Goal: Task Accomplishment & Management: Use online tool/utility

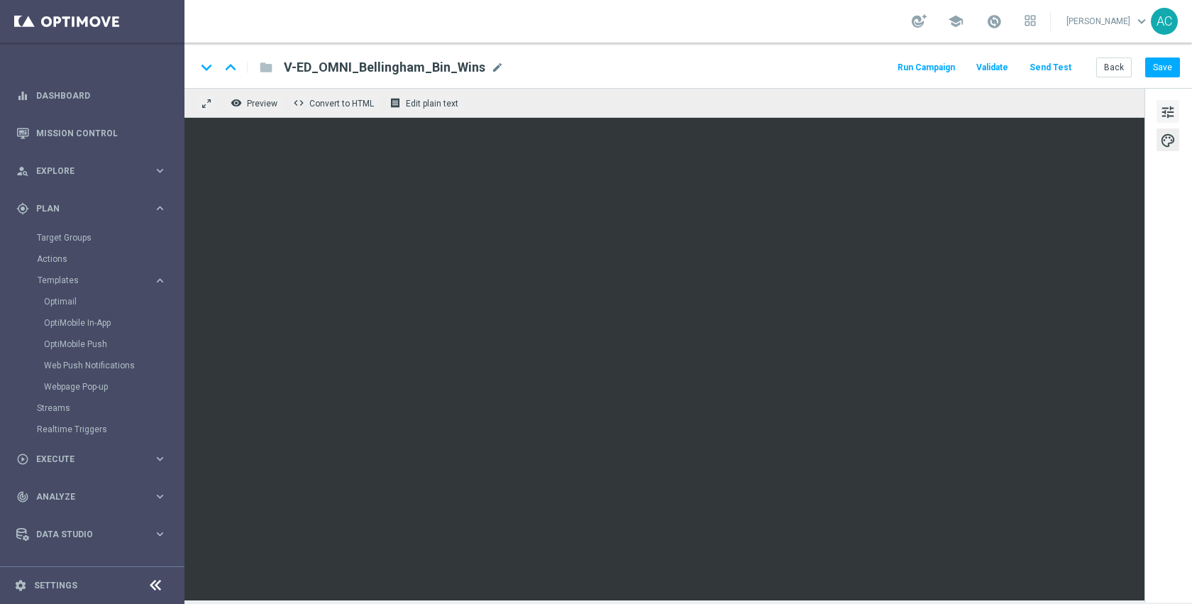
click at [1174, 106] on span "tune" at bounding box center [1168, 112] width 16 height 18
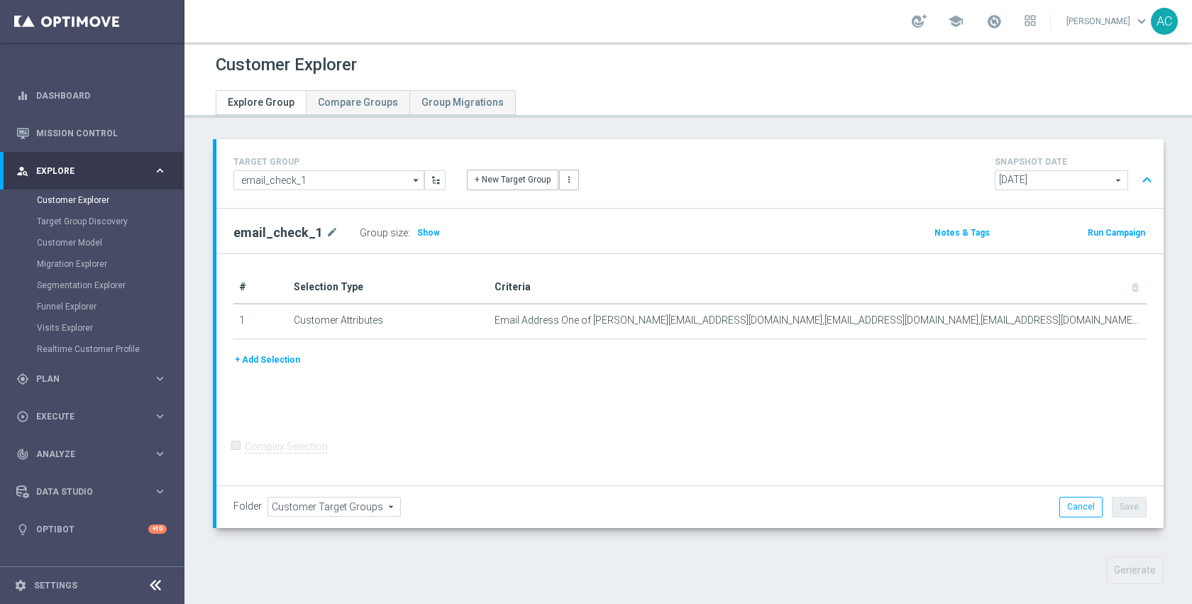
scroll to position [579, 0]
